Goal: Transaction & Acquisition: Book appointment/travel/reservation

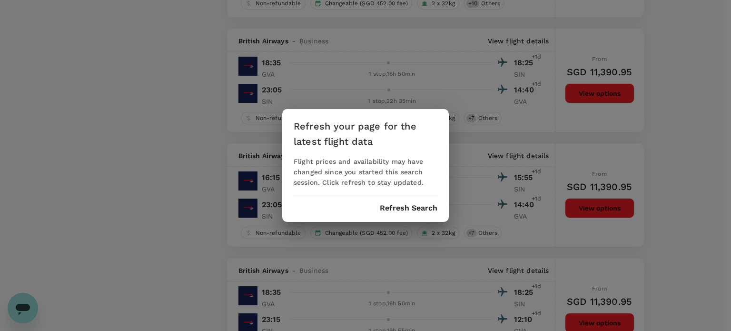
click at [398, 208] on button "Refresh Search" at bounding box center [409, 208] width 58 height 9
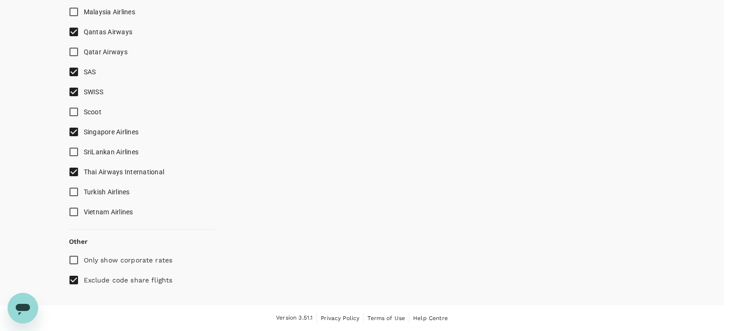
scroll to position [912, 0]
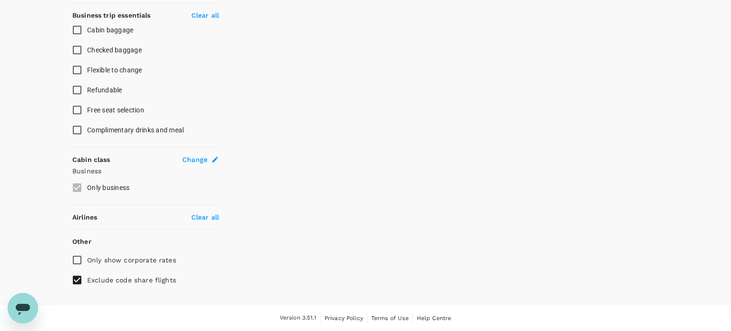
type input "1419"
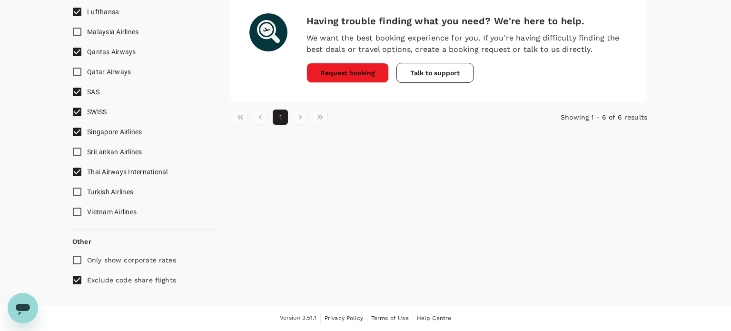
checkbox input "false"
checkbox input "true"
checkbox input "false"
checkbox input "true"
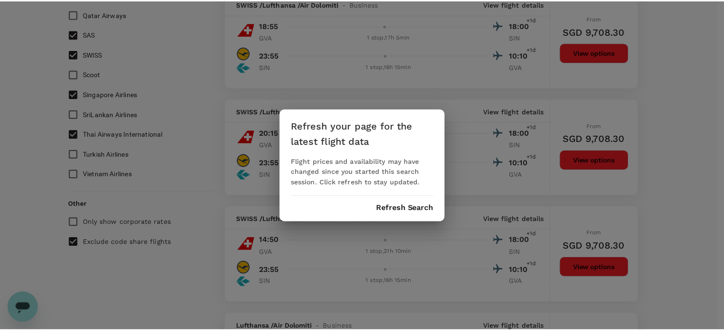
scroll to position [0, 0]
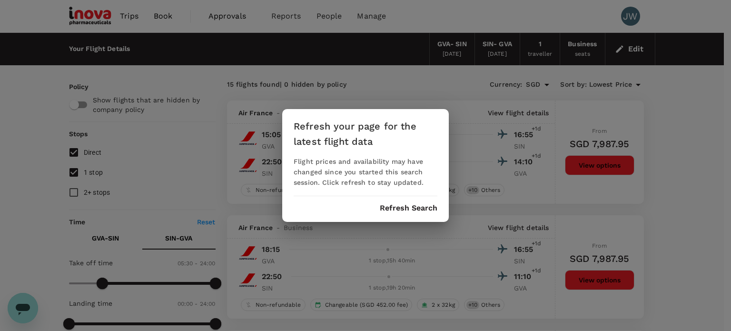
click at [405, 211] on button "Refresh Search" at bounding box center [409, 208] width 58 height 9
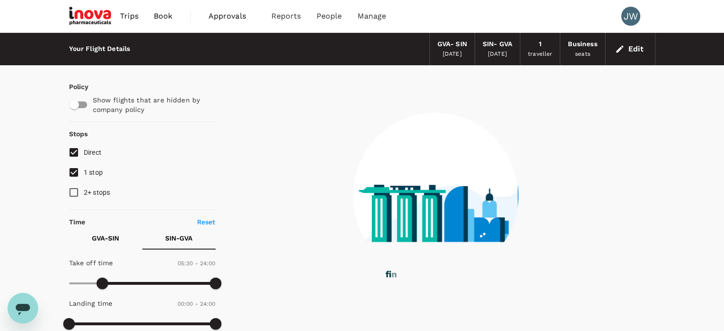
checkbox input "false"
checkbox input "true"
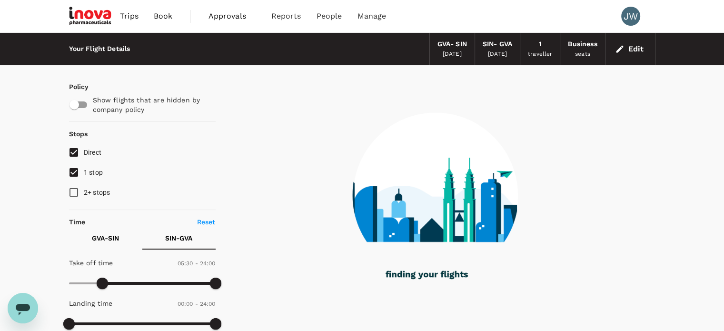
type input "1419"
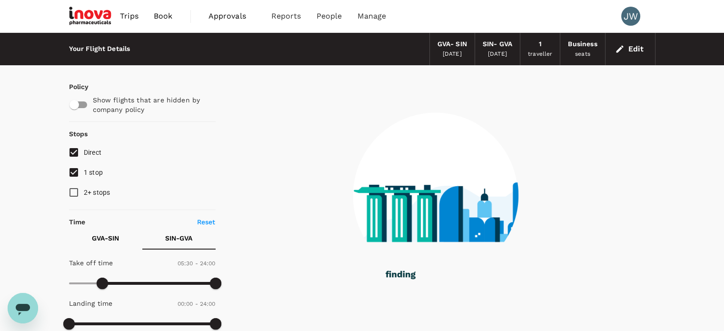
checkbox input "true"
checkbox input "false"
checkbox input "true"
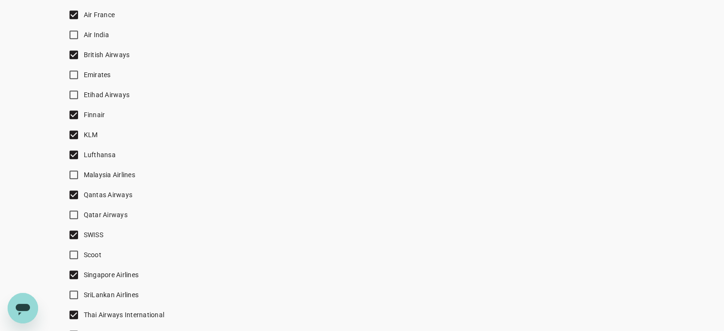
scroll to position [650, 0]
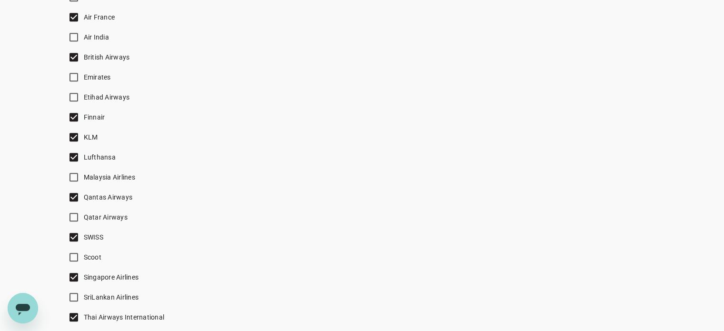
checkbox input "false"
checkbox input "true"
checkbox input "false"
checkbox input "true"
checkbox input "false"
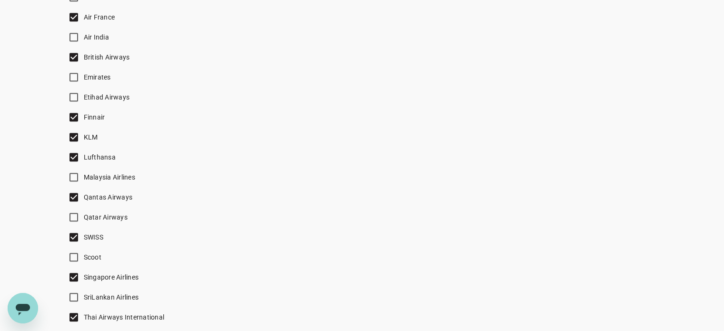
checkbox input "true"
checkbox input "false"
checkbox input "true"
checkbox input "false"
checkbox input "true"
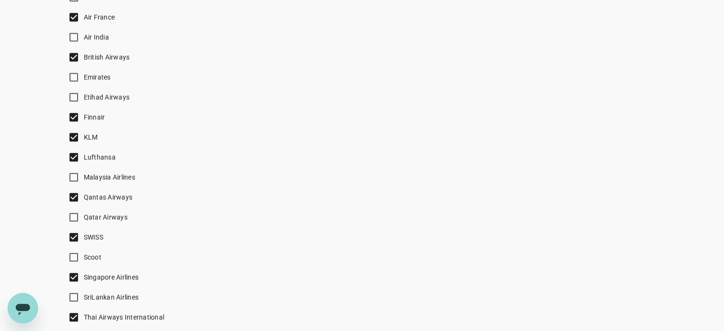
checkbox input "false"
checkbox input "true"
checkbox input "false"
checkbox input "true"
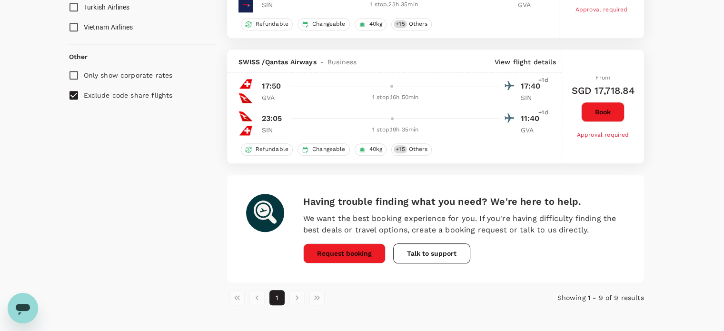
scroll to position [571, 0]
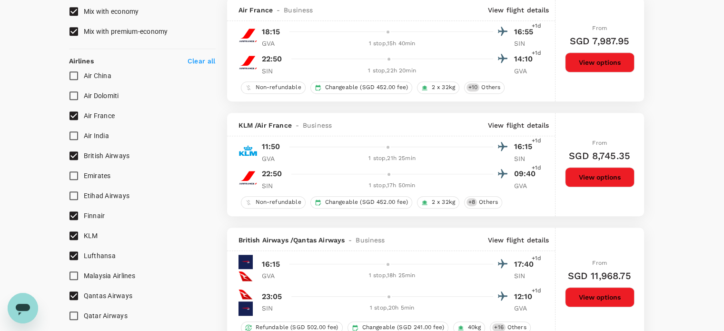
click at [79, 116] on input "Air France" at bounding box center [74, 116] width 20 height 20
checkbox input "false"
checkbox input "true"
checkbox input "false"
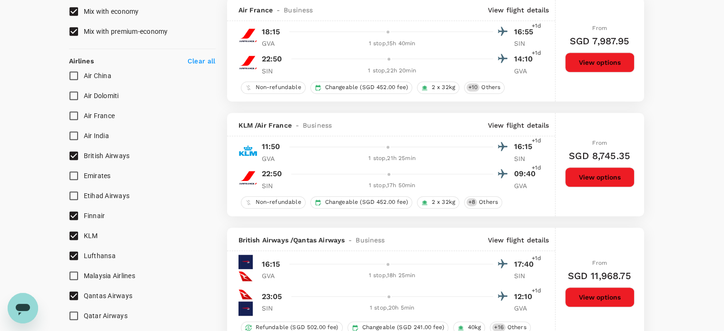
checkbox input "true"
checkbox input "false"
checkbox input "true"
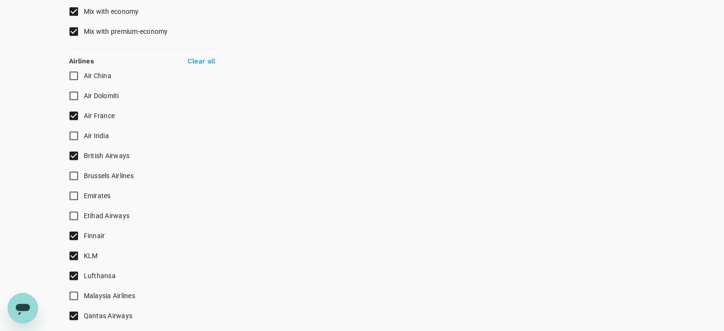
checkbox input "false"
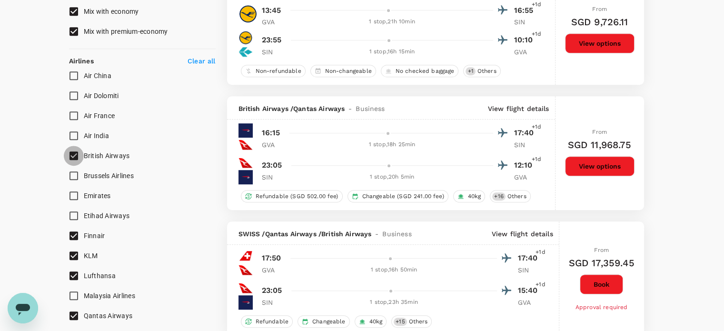
click at [75, 158] on input "British Airways" at bounding box center [74, 156] width 20 height 20
checkbox input "false"
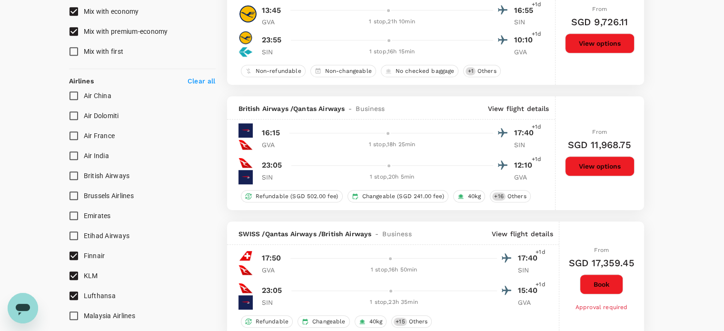
scroll to position [734, 0]
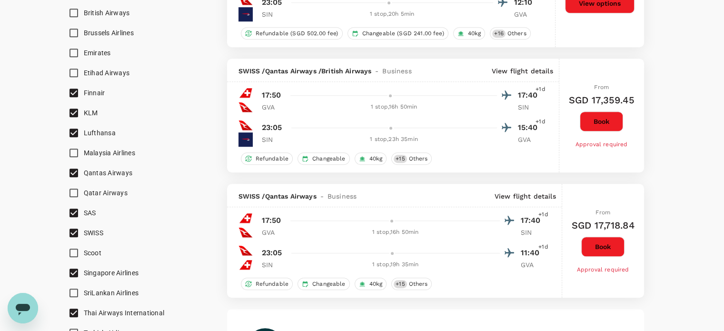
click at [73, 311] on input "Thai Airways International" at bounding box center [74, 313] width 20 height 20
checkbox input "false"
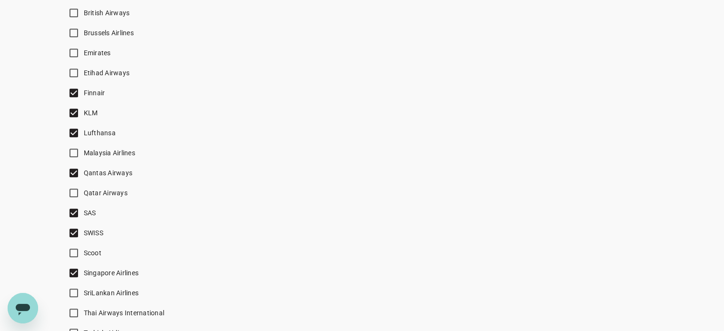
click at [74, 271] on input "Singapore Airlines" at bounding box center [74, 273] width 20 height 20
checkbox input "true"
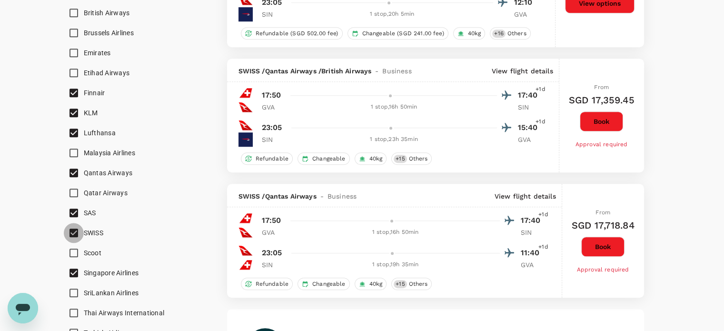
click at [70, 226] on input "SWISS" at bounding box center [74, 233] width 20 height 20
checkbox input "false"
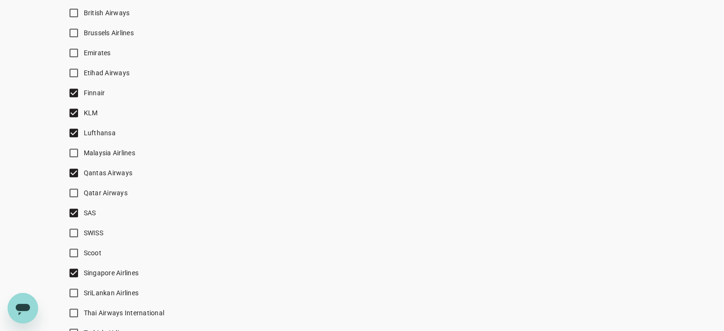
click at [71, 212] on input "SAS" at bounding box center [74, 213] width 20 height 20
checkbox input "false"
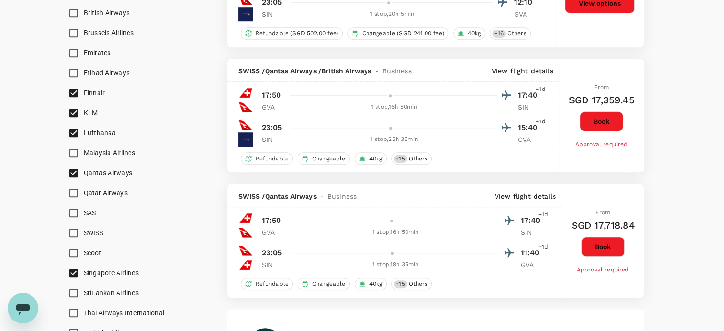
click at [76, 272] on input "Singapore Airlines" at bounding box center [74, 273] width 20 height 20
checkbox input "false"
click at [71, 91] on input "Finnair" at bounding box center [74, 93] width 20 height 20
checkbox input "false"
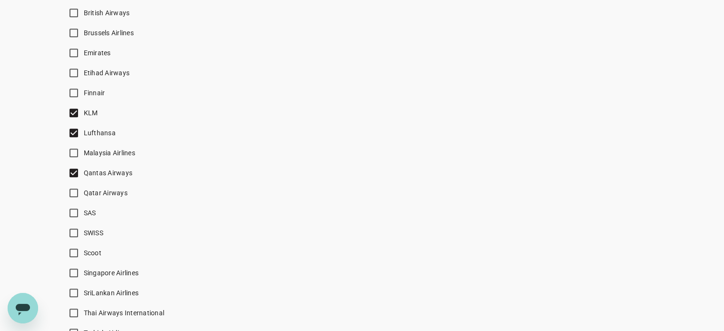
drag, startPoint x: 73, startPoint y: 112, endPoint x: 11, endPoint y: 151, distance: 72.5
click at [73, 112] on input "KLM" at bounding box center [74, 113] width 20 height 20
checkbox input "false"
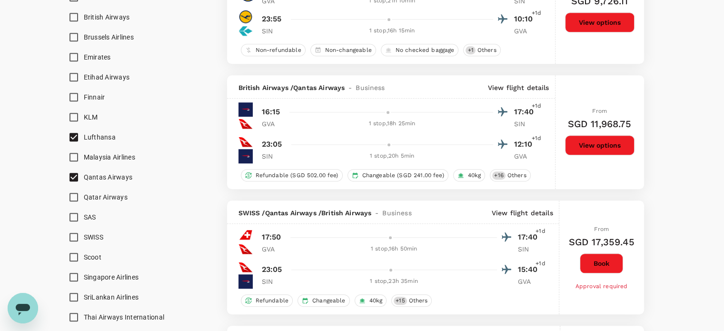
scroll to position [1015, 0]
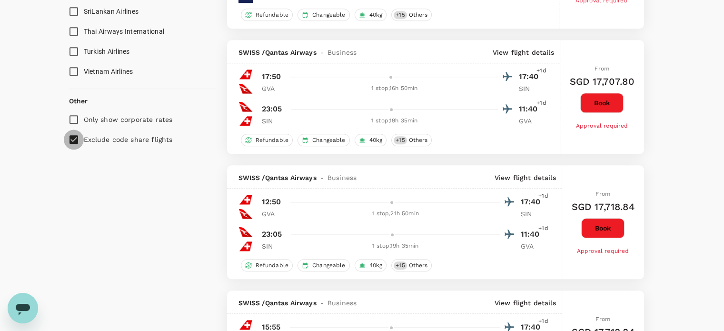
click at [72, 137] on input "Exclude code share flights" at bounding box center [74, 139] width 20 height 20
checkbox input "false"
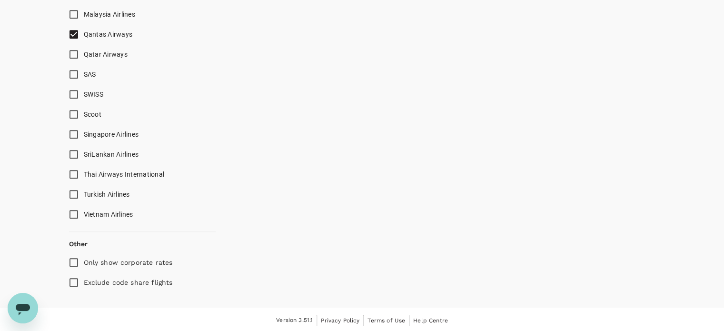
scroll to position [730, 0]
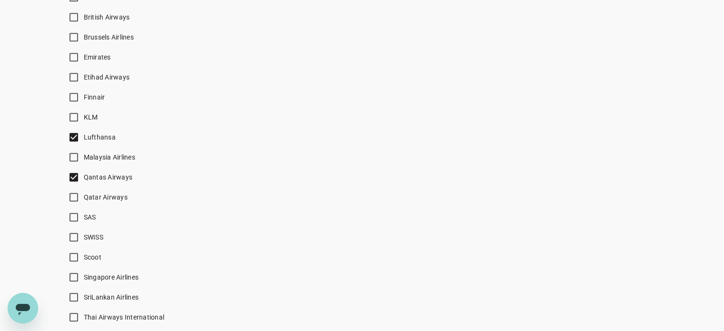
click at [74, 178] on input "Qantas Airways" at bounding box center [74, 177] width 20 height 20
checkbox input "false"
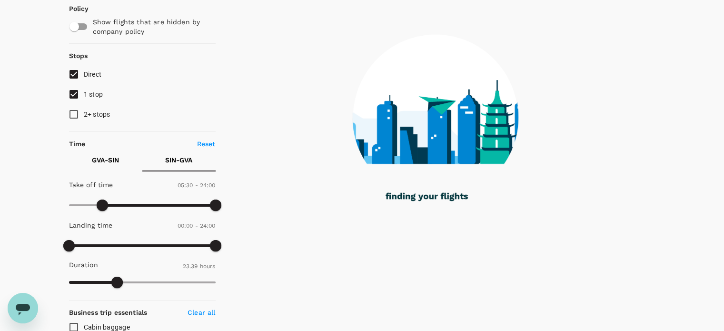
scroll to position [16, 0]
